Goal: Communication & Community: Answer question/provide support

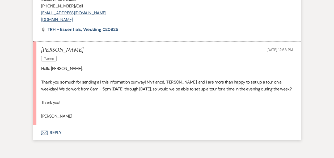
scroll to position [878, 0]
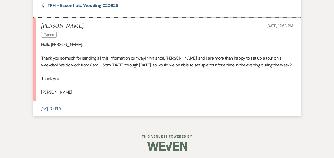
click at [55, 107] on button "Envelope Reply" at bounding box center [166, 108] width 267 height 15
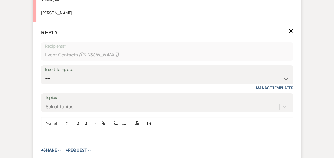
scroll to position [950, 0]
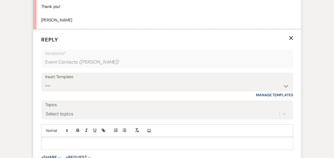
click at [70, 142] on p at bounding box center [166, 143] width 243 height 6
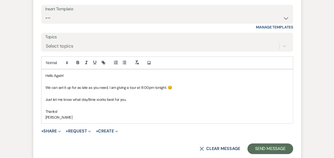
scroll to position [1068, 0]
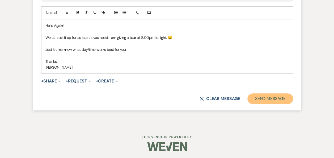
click at [265, 96] on button "Send Message" at bounding box center [269, 98] width 45 height 11
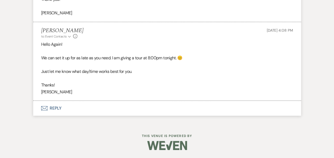
scroll to position [957, 0]
